Goal: Task Accomplishment & Management: Use online tool/utility

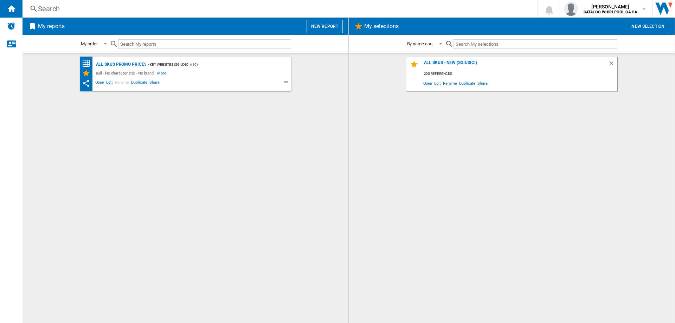
click at [111, 83] on span "Edit" at bounding box center [109, 83] width 9 height 8
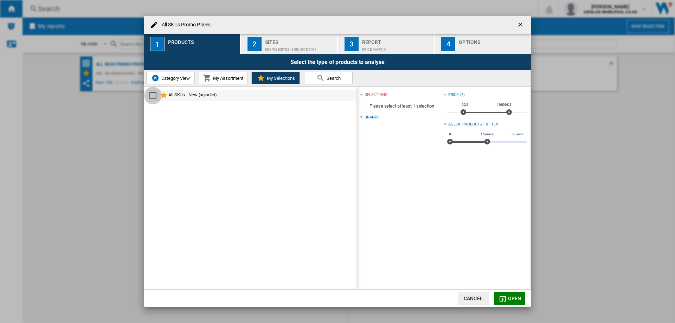
click at [153, 96] on div "Select" at bounding box center [152, 95] width 7 height 7
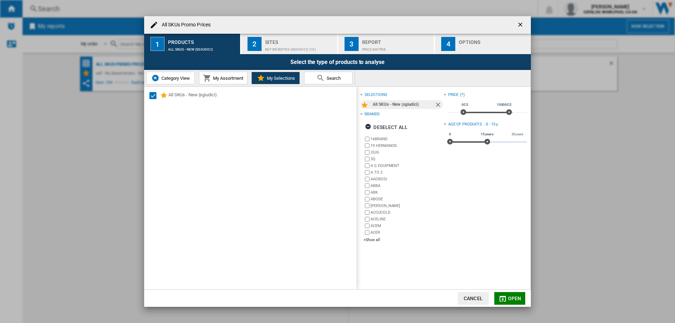
click at [508, 298] on span "Open" at bounding box center [514, 299] width 13 height 6
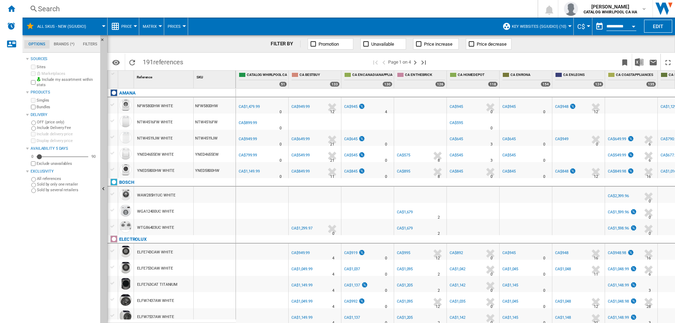
click at [633, 26] on div "Open calendar" at bounding box center [634, 27] width 4 height 2
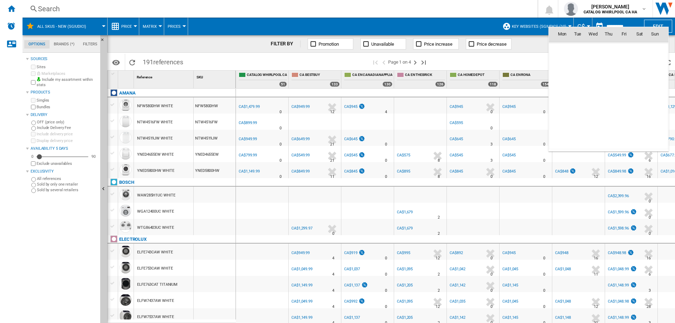
scroll to position [3353, 0]
click at [622, 95] on span "22" at bounding box center [624, 96] width 14 height 14
type input "**********"
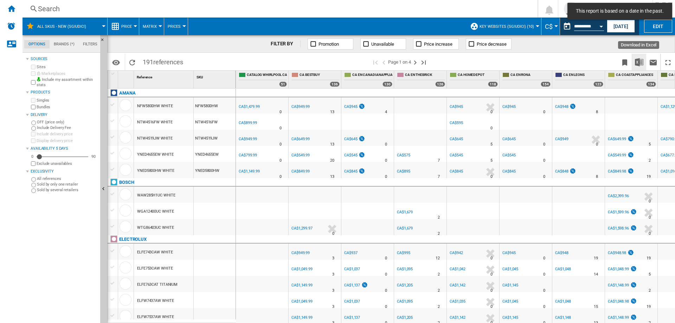
click at [638, 64] on img "Download in Excel" at bounding box center [639, 62] width 8 height 8
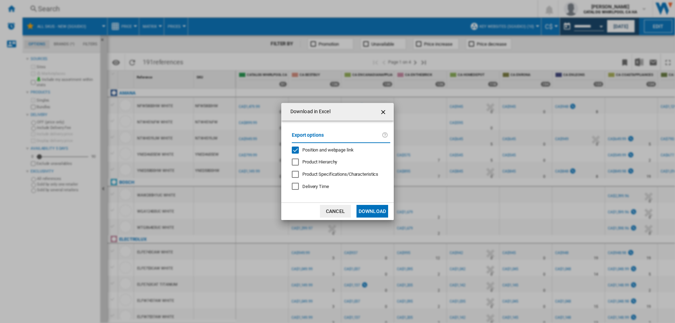
click at [296, 151] on div "Position and webpage link" at bounding box center [295, 150] width 7 height 7
click at [367, 210] on button "Download" at bounding box center [372, 211] width 32 height 13
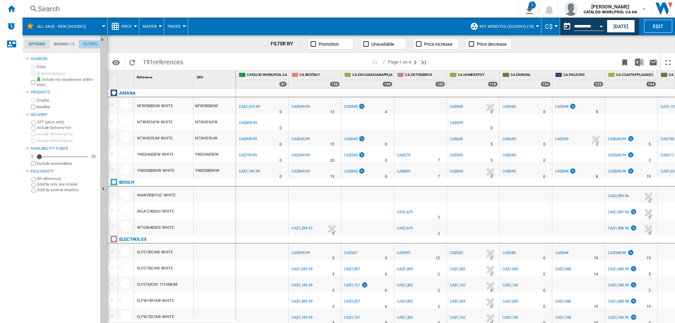
click at [90, 44] on md-tab-item "Filters" at bounding box center [90, 44] width 23 height 8
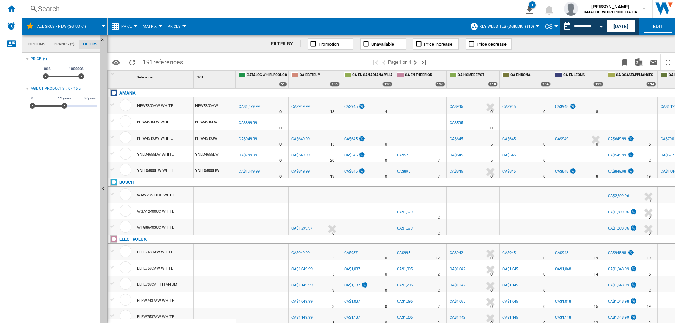
click at [37, 46] on md-tab-item "Options" at bounding box center [36, 44] width 25 height 8
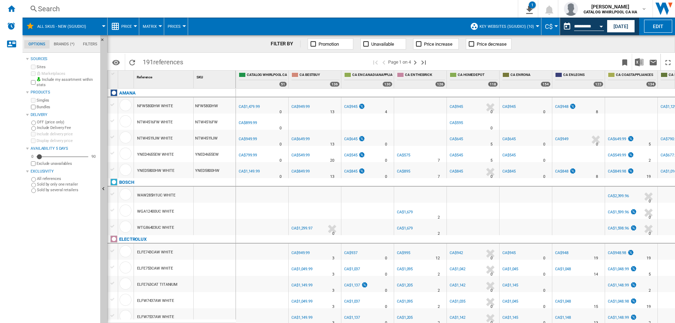
scroll to position [8, 0]
click at [71, 8] on div "Search" at bounding box center [268, 9] width 461 height 10
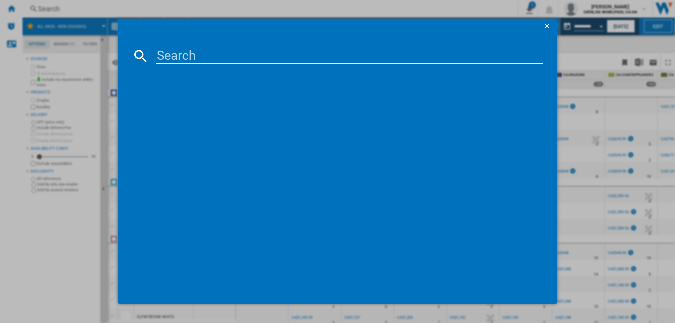
click at [191, 56] on input at bounding box center [349, 55] width 387 height 17
paste input "WKHC152HWA"
type input "WKHC152HWA"
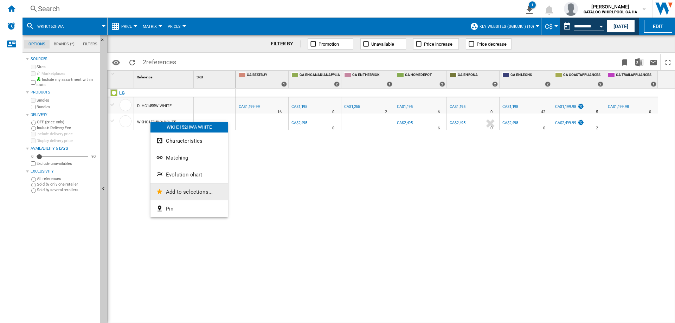
click at [168, 192] on span "Add to selections..." at bounding box center [189, 192] width 47 height 6
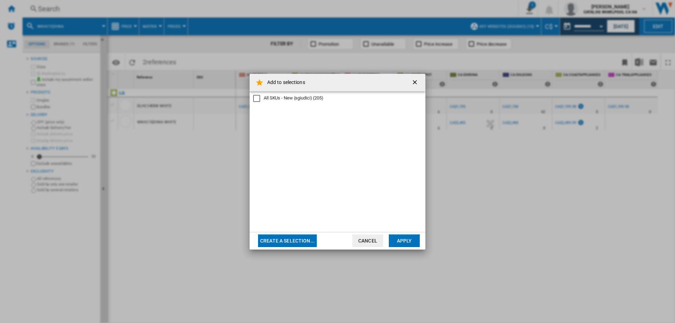
click at [255, 98] on div "All SKUs - New (sgiudici)" at bounding box center [256, 98] width 7 height 7
click at [400, 240] on button "Apply" at bounding box center [404, 240] width 31 height 13
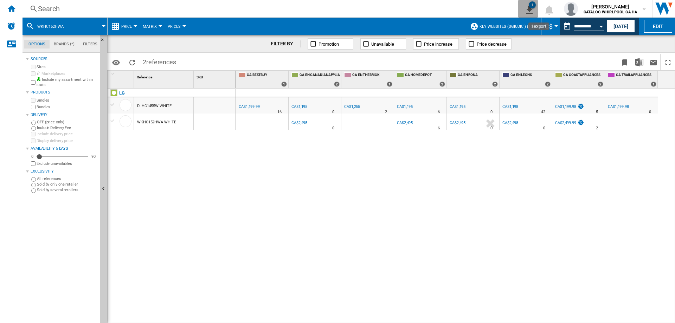
click at [532, 8] on div "1" at bounding box center [532, 4] width 7 height 7
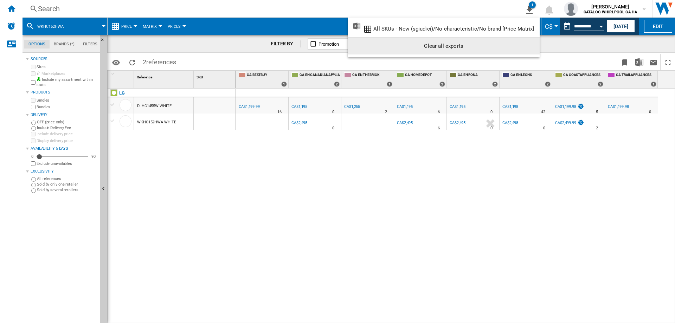
click at [213, 192] on md-backdrop at bounding box center [337, 161] width 675 height 323
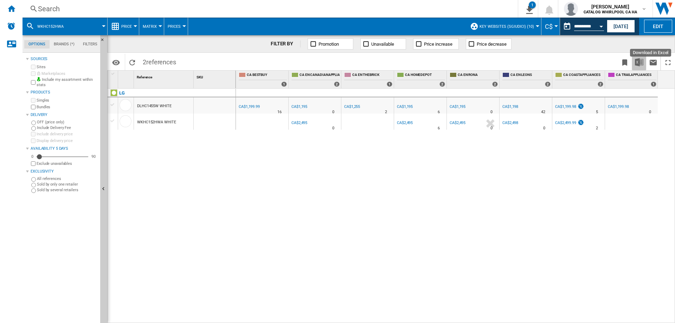
click at [637, 63] on img "Download in Excel" at bounding box center [639, 62] width 8 height 8
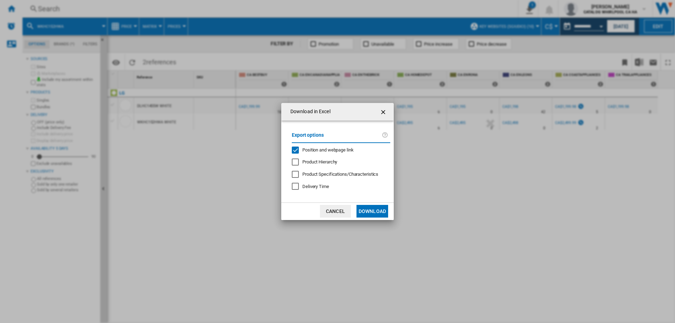
click at [296, 151] on div "Position and webpage link" at bounding box center [295, 150] width 7 height 7
click at [368, 209] on button "Download" at bounding box center [372, 211] width 32 height 13
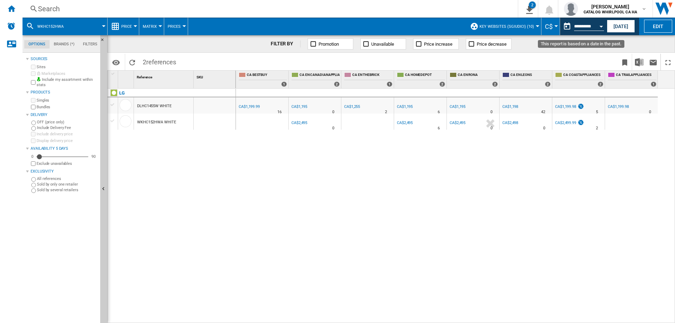
click at [600, 27] on div "Open calendar" at bounding box center [601, 27] width 4 height 2
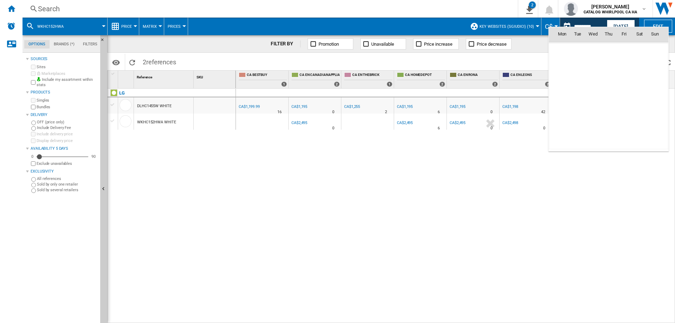
scroll to position [3353, 0]
click at [576, 49] on md-icon "August 2025" at bounding box center [575, 49] width 8 height 8
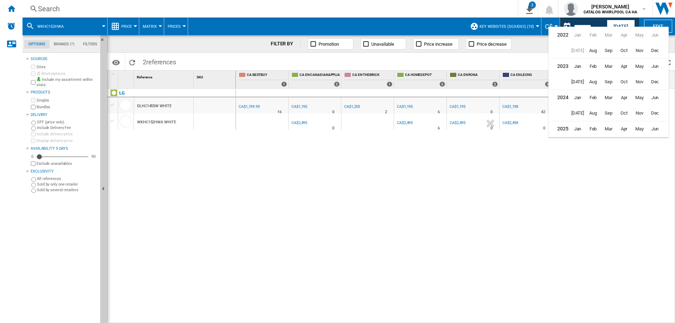
scroll to position [17, 0]
click at [576, 126] on span "[DATE]" at bounding box center [577, 127] width 14 height 14
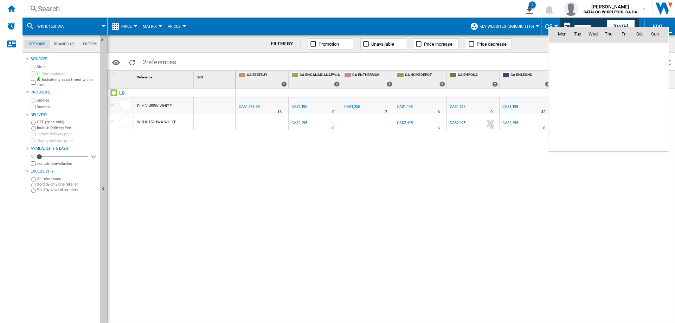
scroll to position [3260, 0]
click at [628, 66] on span "4" at bounding box center [624, 65] width 14 height 14
type input "**********"
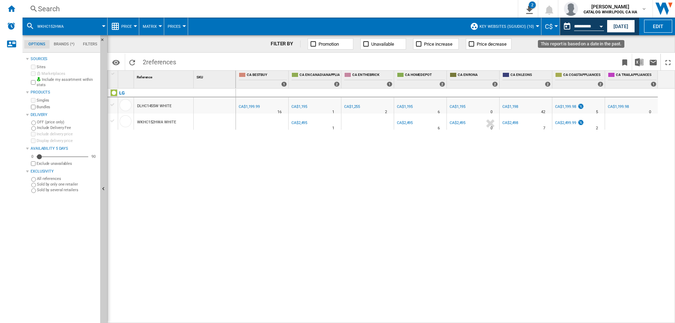
click at [603, 26] on button "Open calendar" at bounding box center [601, 25] width 13 height 13
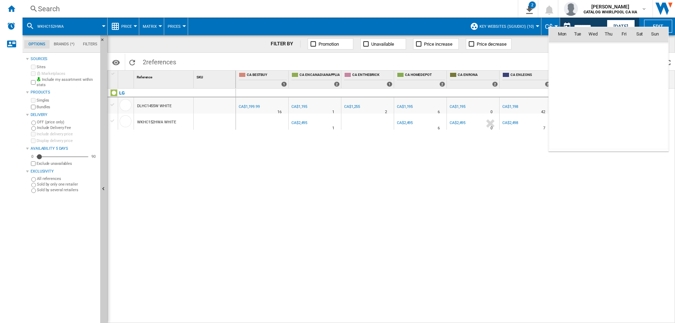
scroll to position [3260, 0]
click at [623, 80] on span "11" at bounding box center [624, 80] width 14 height 14
type input "**********"
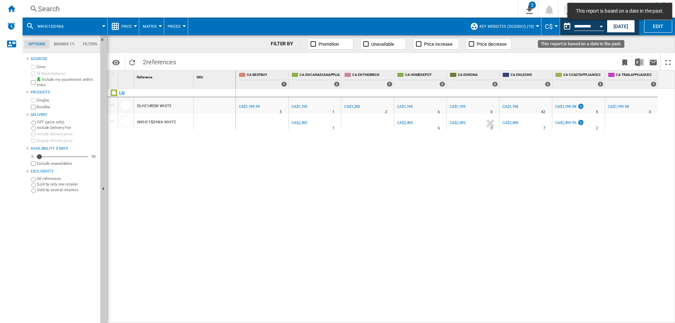
click at [597, 27] on button "Open calendar" at bounding box center [601, 25] width 13 height 13
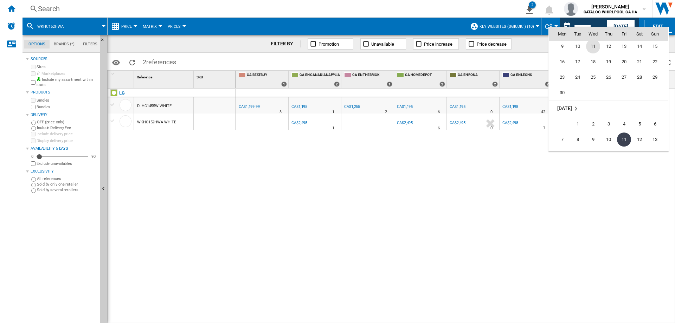
scroll to position [3189, 0]
click at [626, 88] on span "27" at bounding box center [624, 88] width 14 height 14
type input "**********"
